Goal: Find specific page/section

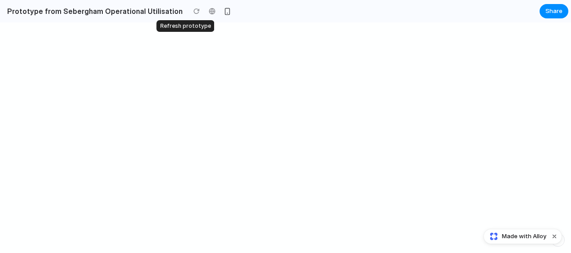
click at [190, 13] on div at bounding box center [196, 10] width 13 height 13
click at [205, 12] on div at bounding box center [211, 10] width 13 height 13
click at [223, 12] on div "button" at bounding box center [227, 12] width 8 height 8
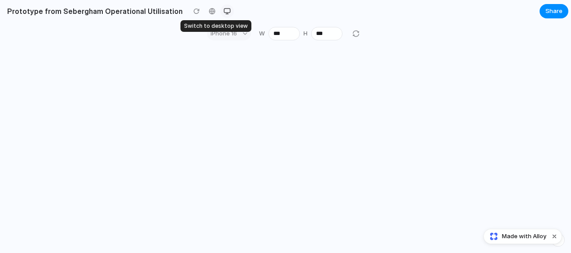
click at [223, 12] on div "button" at bounding box center [226, 11] width 7 height 7
